Goal: Transaction & Acquisition: Purchase product/service

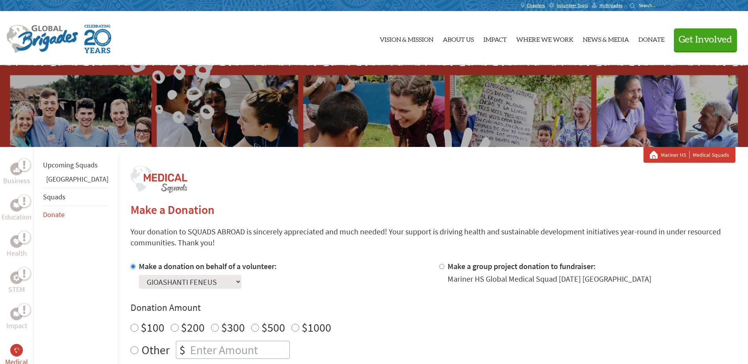
scroll to position [118, 0]
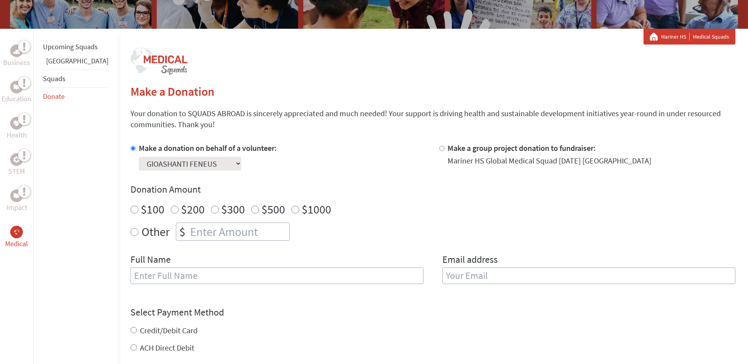
click at [171, 209] on input "$200" at bounding box center [175, 210] width 8 height 8
radio input "true"
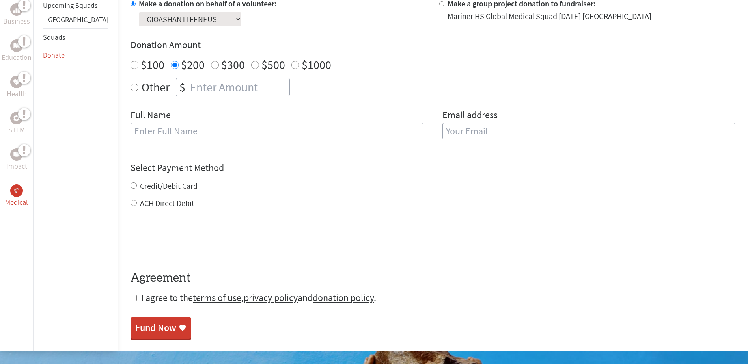
scroll to position [276, 0]
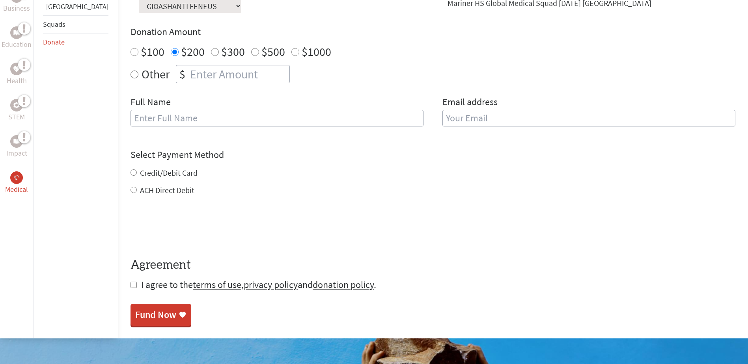
click at [143, 175] on label "Credit/Debit Card" at bounding box center [169, 173] width 58 height 10
click at [137, 175] on input "Credit/Debit Card" at bounding box center [133, 172] width 6 height 6
radio input "true"
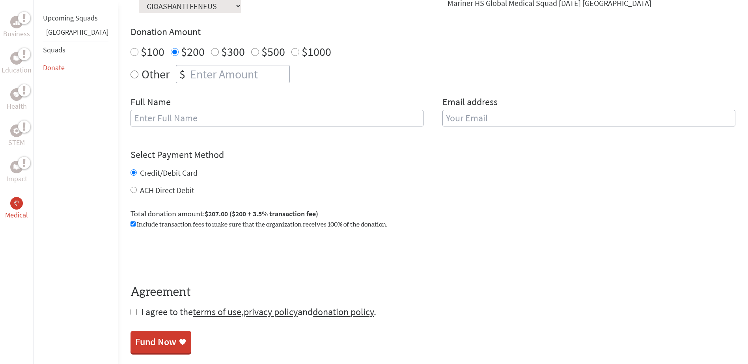
click at [155, 122] on input "text" at bounding box center [276, 118] width 293 height 17
type input "GIOASHANTI FENEUS"
click at [442, 117] on input "email" at bounding box center [588, 118] width 293 height 17
type input "[EMAIL_ADDRESS][DOMAIN_NAME]"
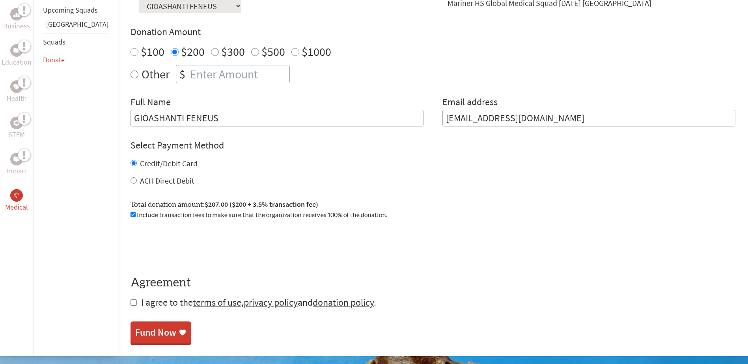
click at [383, 80] on div "Other $" at bounding box center [432, 74] width 605 height 18
click at [141, 305] on span "I agree to the terms of use , privacy policy and donation policy ." at bounding box center [258, 302] width 235 height 12
click at [130, 303] on input "checkbox" at bounding box center [133, 303] width 6 height 6
checkbox input "true"
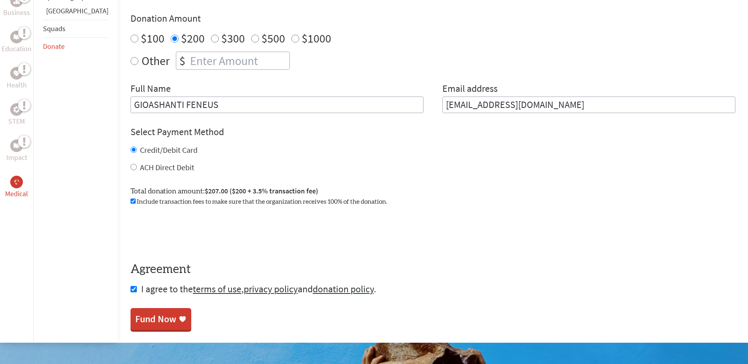
scroll to position [315, 0]
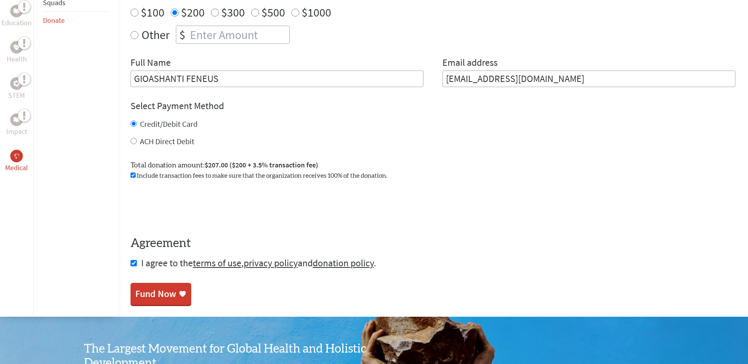
click at [148, 297] on div "Fund Now" at bounding box center [155, 294] width 41 height 13
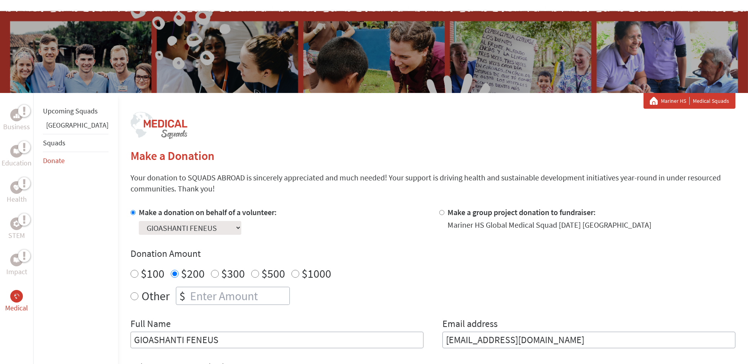
scroll to position [158, 0]
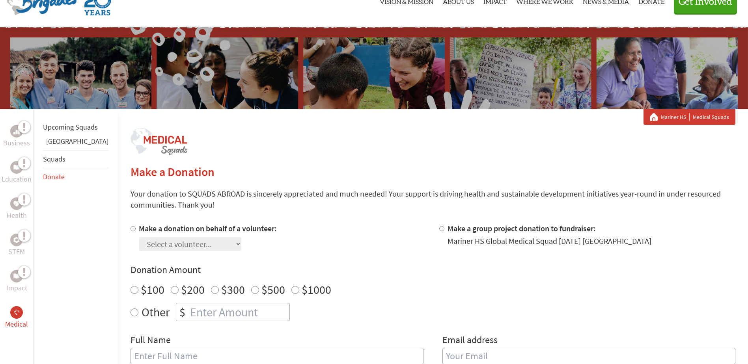
scroll to position [118, 0]
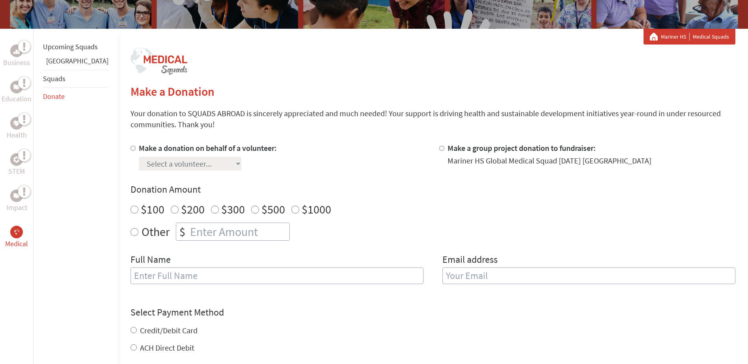
click at [130, 147] on input "Make a donation on behalf of a volunteer:" at bounding box center [132, 148] width 5 height 5
radio input "true"
click at [139, 165] on select "Select a volunteer... [PERSON_NAME] [PERSON_NAME] [PERSON_NAME] [PERSON_NAME] […" at bounding box center [190, 164] width 102 height 14
select select "89C7DF11-3B55-11F0-B8AC-42010A400003"
click at [139, 157] on select "Select a volunteer... [PERSON_NAME] [PERSON_NAME] [PERSON_NAME] [PERSON_NAME] […" at bounding box center [190, 164] width 102 height 14
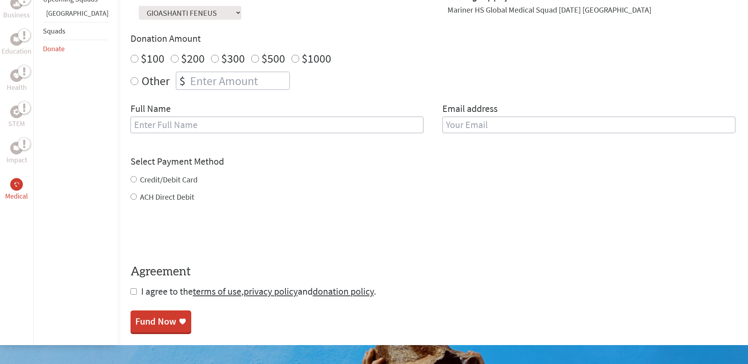
scroll to position [276, 0]
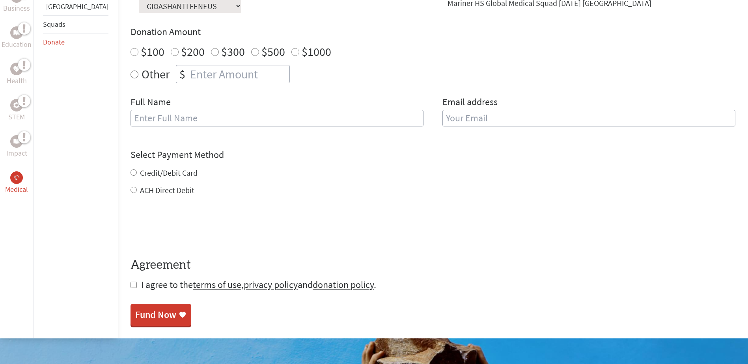
click at [171, 54] on input "$200" at bounding box center [175, 52] width 8 height 8
radio input "true"
click at [157, 120] on input "text" at bounding box center [276, 118] width 293 height 17
click at [166, 116] on input "text" at bounding box center [276, 118] width 293 height 17
type input "GIOASHANTI FENEUS"
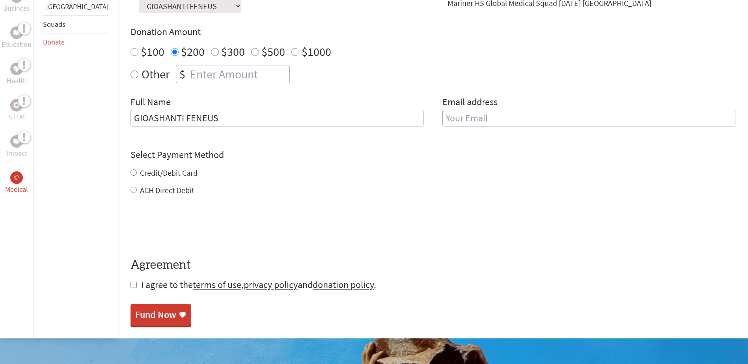
type input "[EMAIL_ADDRESS][DOMAIN_NAME]"
radio input "true"
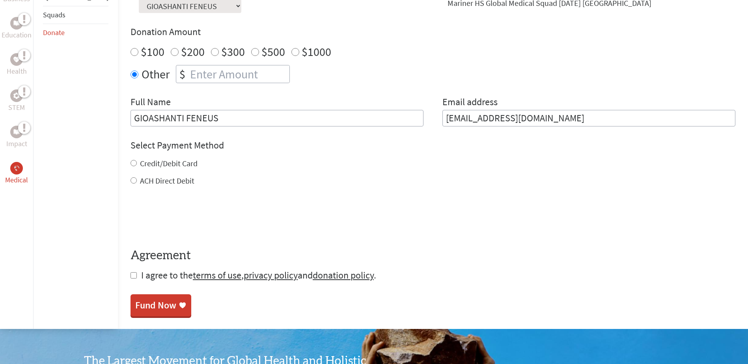
type input "GIOASHANTI FENEUS"
click at [557, 114] on input "[EMAIL_ADDRESS][DOMAIN_NAME]" at bounding box center [588, 118] width 293 height 17
click at [478, 89] on div "Make a donation on behalf of a volunteer: Select a volunteer... [PERSON_NAME] […" at bounding box center [432, 56] width 605 height 142
click at [140, 163] on label "Credit/Debit Card" at bounding box center [169, 163] width 58 height 10
click at [130, 163] on input "Credit/Debit Card" at bounding box center [133, 163] width 6 height 6
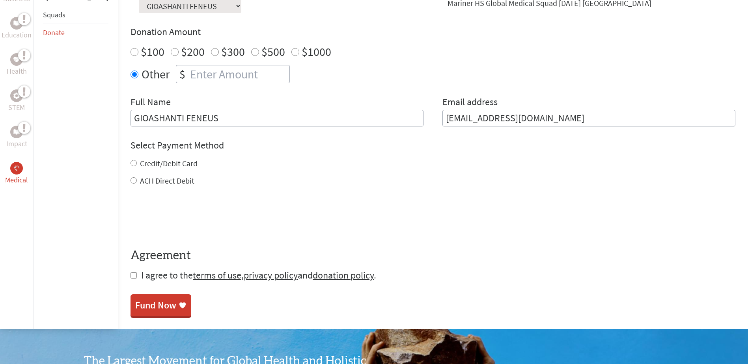
radio input "true"
click at [130, 276] on input "checkbox" at bounding box center [133, 275] width 6 height 6
checkbox input "true"
click at [130, 316] on link "Fund Now" at bounding box center [160, 306] width 61 height 22
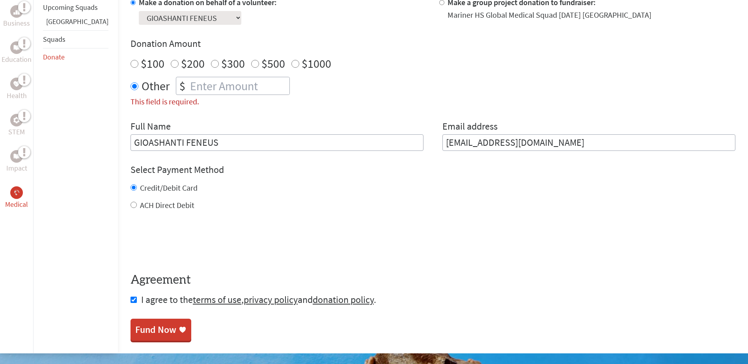
scroll to position [261, 0]
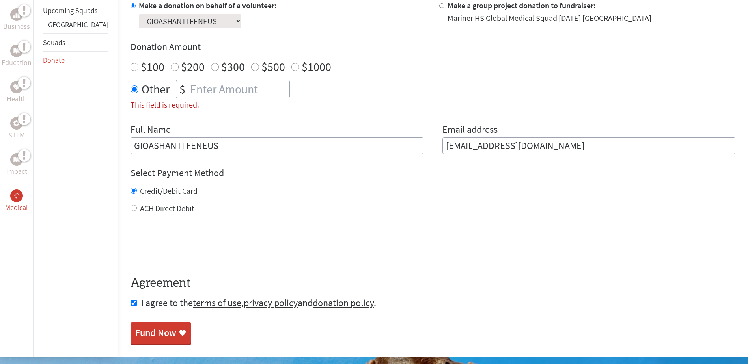
click at [171, 63] on input "$200" at bounding box center [175, 67] width 8 height 8
radio input "true"
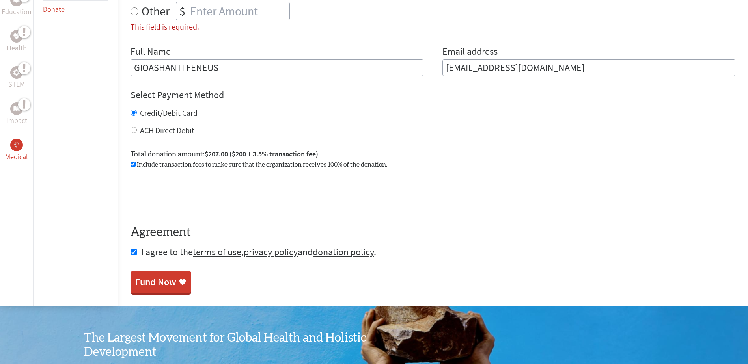
scroll to position [340, 0]
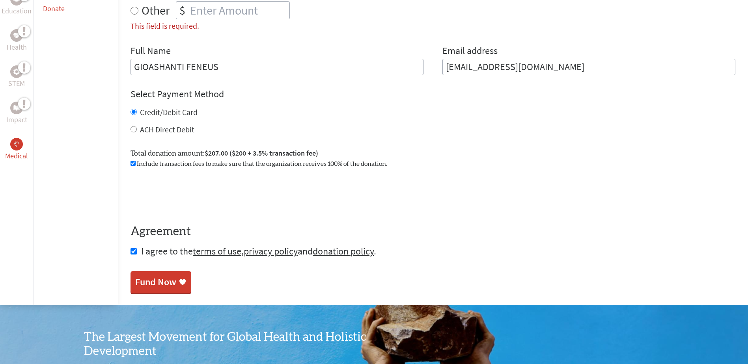
click at [135, 284] on div "Fund Now" at bounding box center [155, 282] width 41 height 13
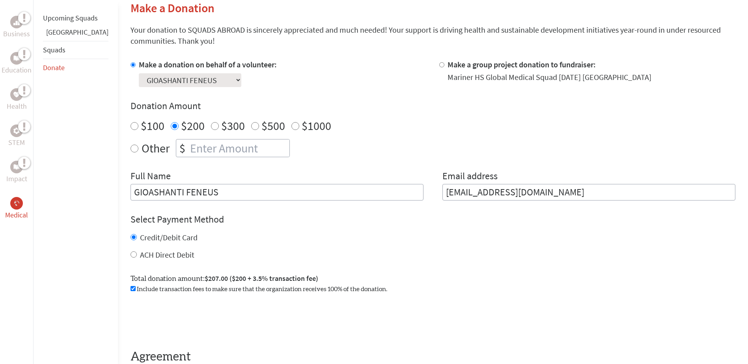
scroll to position [236, 0]
